Goal: Find specific page/section: Find specific page/section

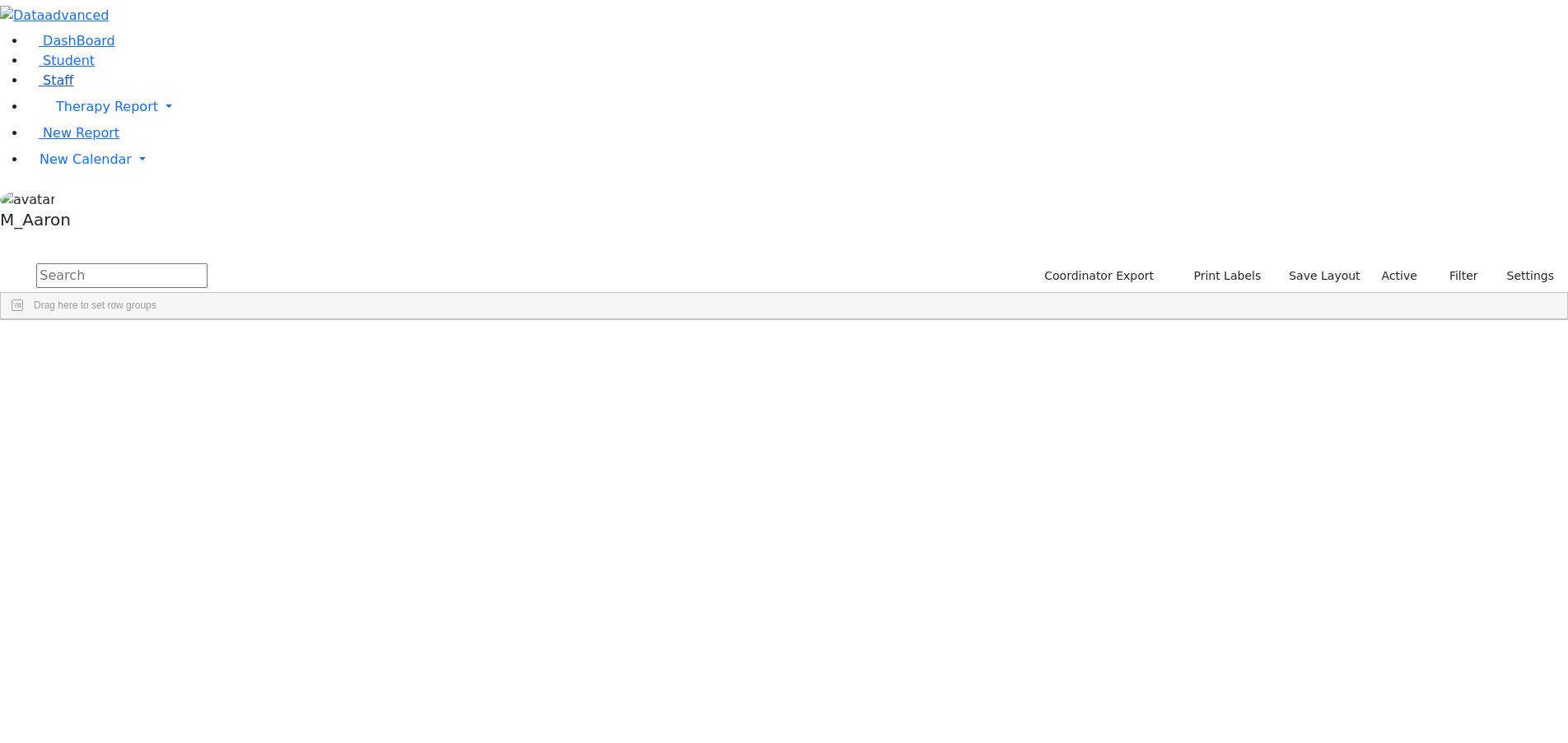
click at [43, 88] on span "Staff" at bounding box center [58, 80] width 31 height 15
click at [207, 264] on input "text" at bounding box center [121, 276] width 171 height 25
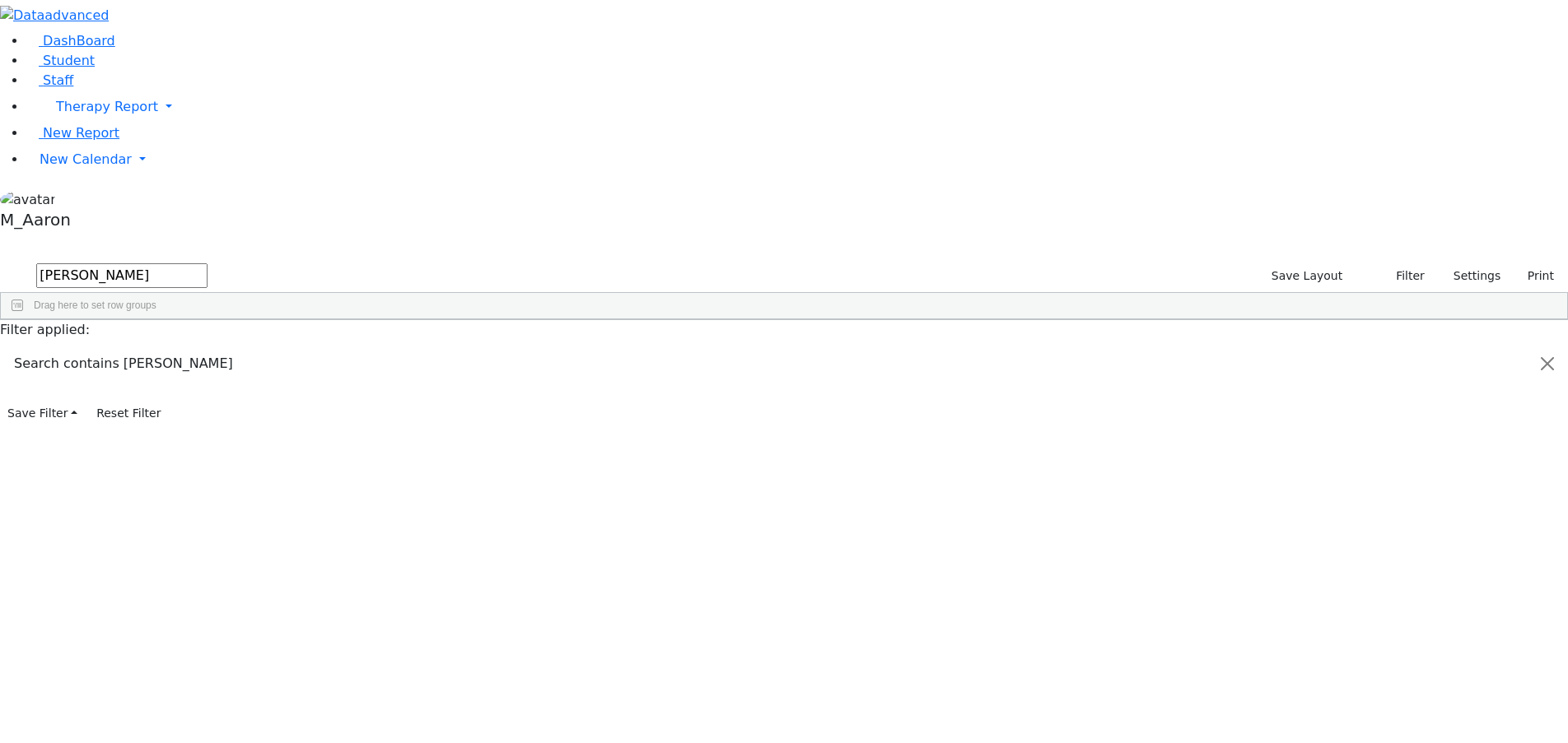
type input "[PERSON_NAME]"
click at [0, 261] on button "submit" at bounding box center [16, 276] width 32 height 32
